Goal: Information Seeking & Learning: Find specific fact

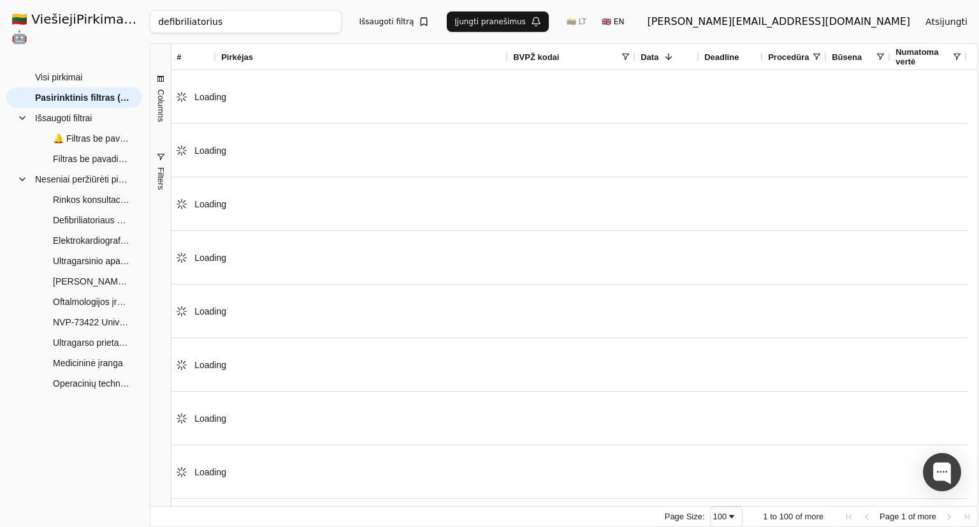
click at [442, 34] on div "defibriliatorius Ieškoti Išsaugoti filtrą Įjungti pranešimus 🇱🇹 LT 🇬🇧 EN [EMAIL…" at bounding box center [564, 21] width 828 height 43
click at [341, 31] on input "defibriliatorius" at bounding box center [245, 21] width 191 height 23
paste input "42552324"
click button "Ieškoti" at bounding box center [452, 21] width 50 height 23
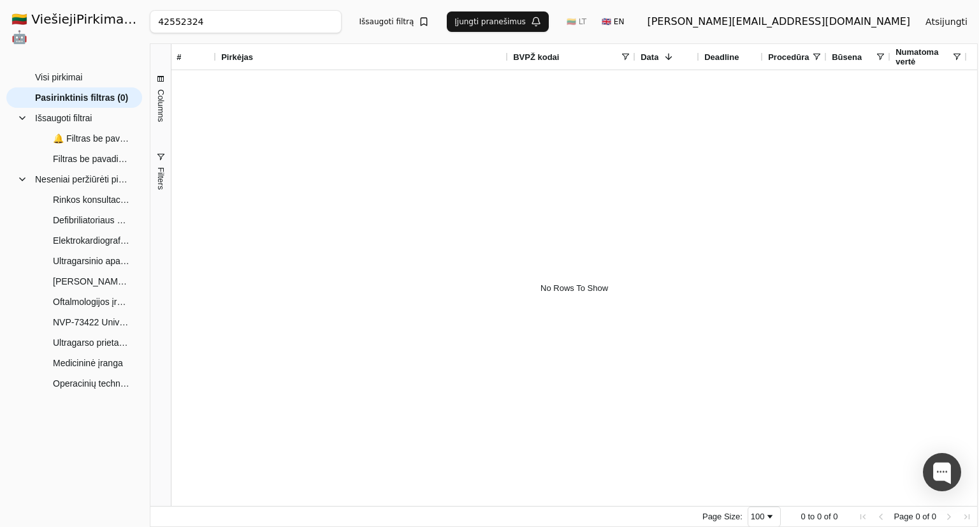
click button "Ieškoti" at bounding box center [0, 0] width 0 height 0
click at [341, 24] on input "42552324" at bounding box center [245, 21] width 191 height 23
click button "Ieškoti" at bounding box center [452, 21] width 50 height 23
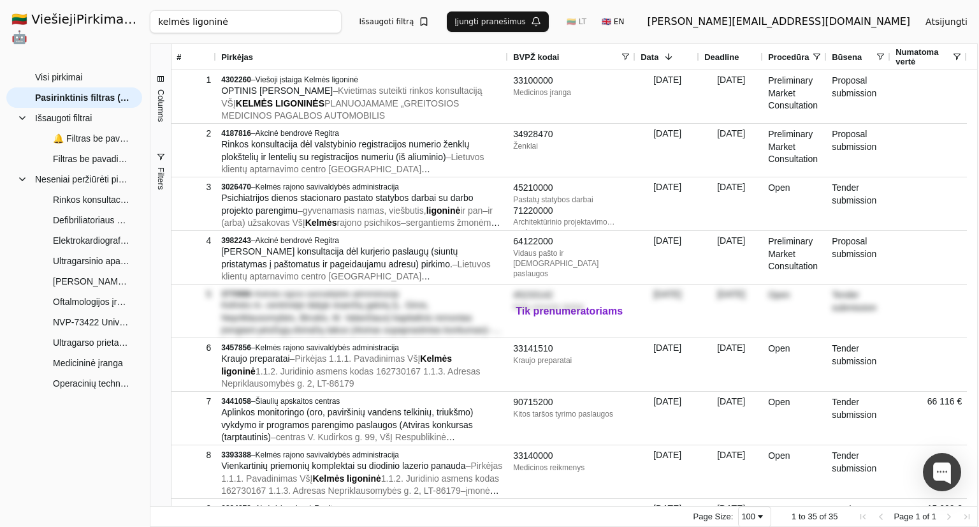
click at [341, 23] on input "kelmės ligoninė" at bounding box center [245, 21] width 191 height 23
click at [253, 31] on input "kelmės ligoninė" at bounding box center [245, 21] width 191 height 23
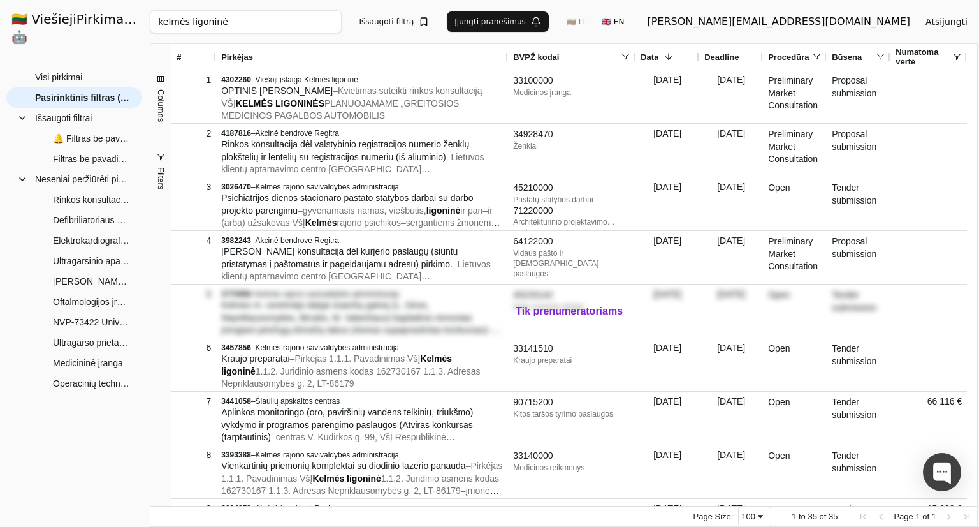
paste input "Autorefraktometras"
type input "Autorefraktometras"
click button "Ieškoti" at bounding box center [452, 21] width 50 height 23
